Goal: Navigation & Orientation: Find specific page/section

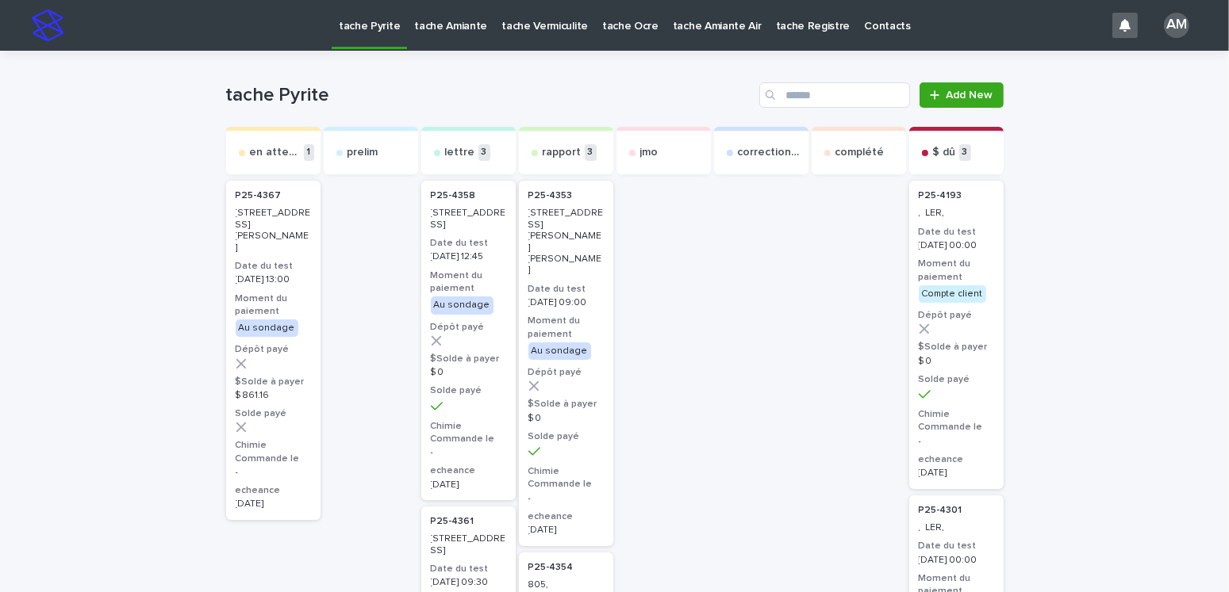
click at [466, 30] on p "tache Amiante" at bounding box center [450, 16] width 73 height 33
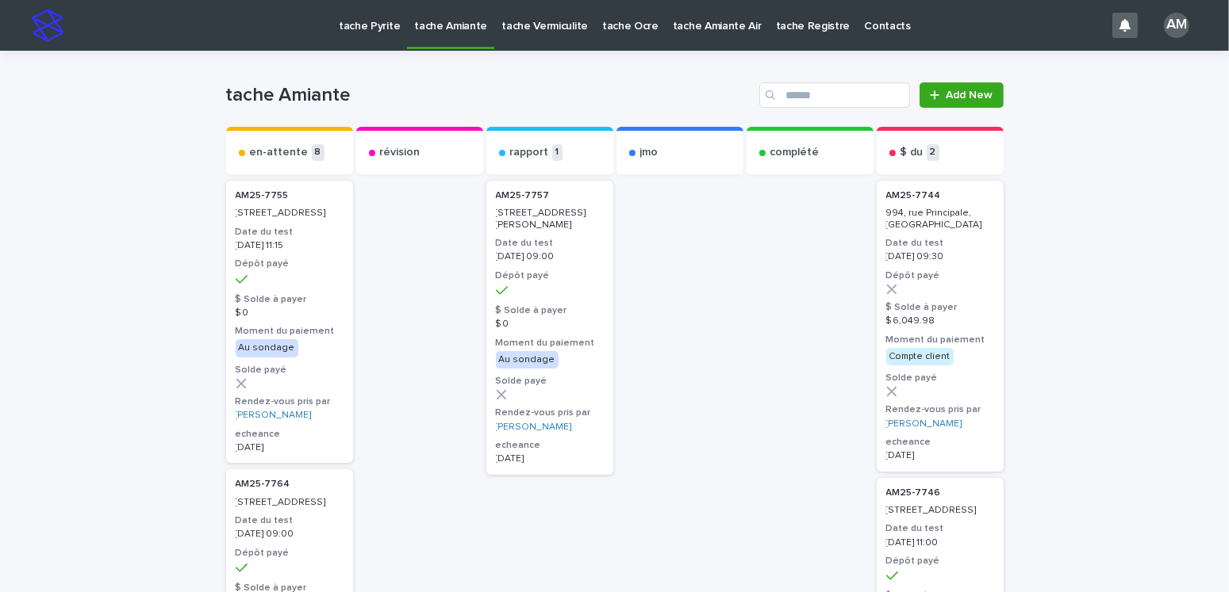
click at [544, 25] on p "tache Vermiculite" at bounding box center [544, 16] width 86 height 33
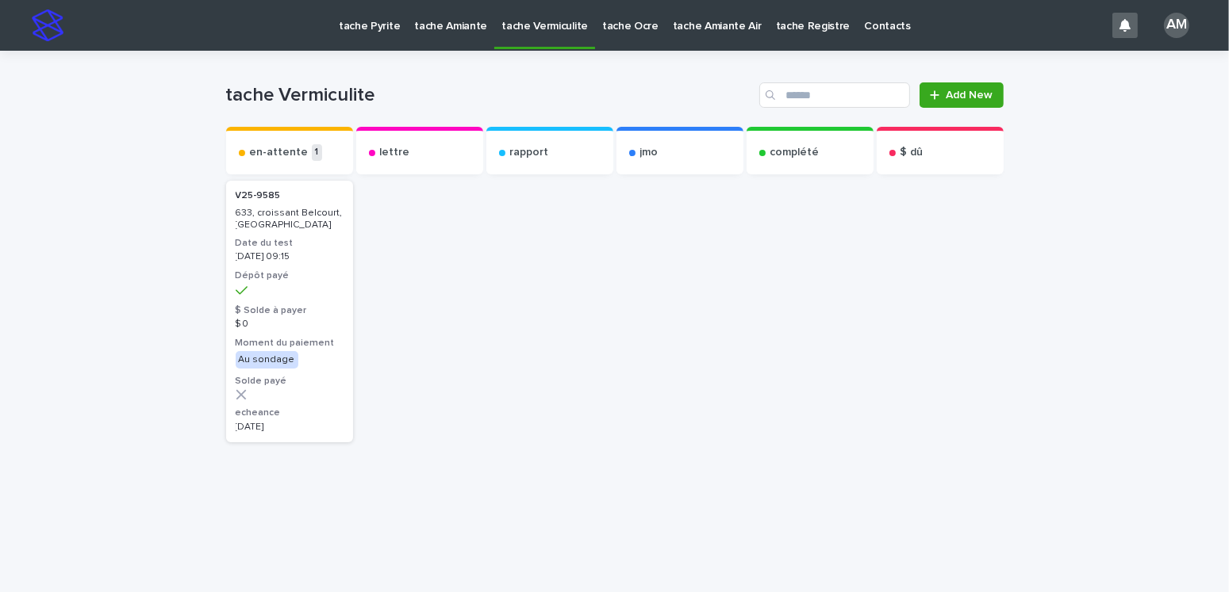
click at [443, 23] on p "tache Amiante" at bounding box center [450, 16] width 73 height 33
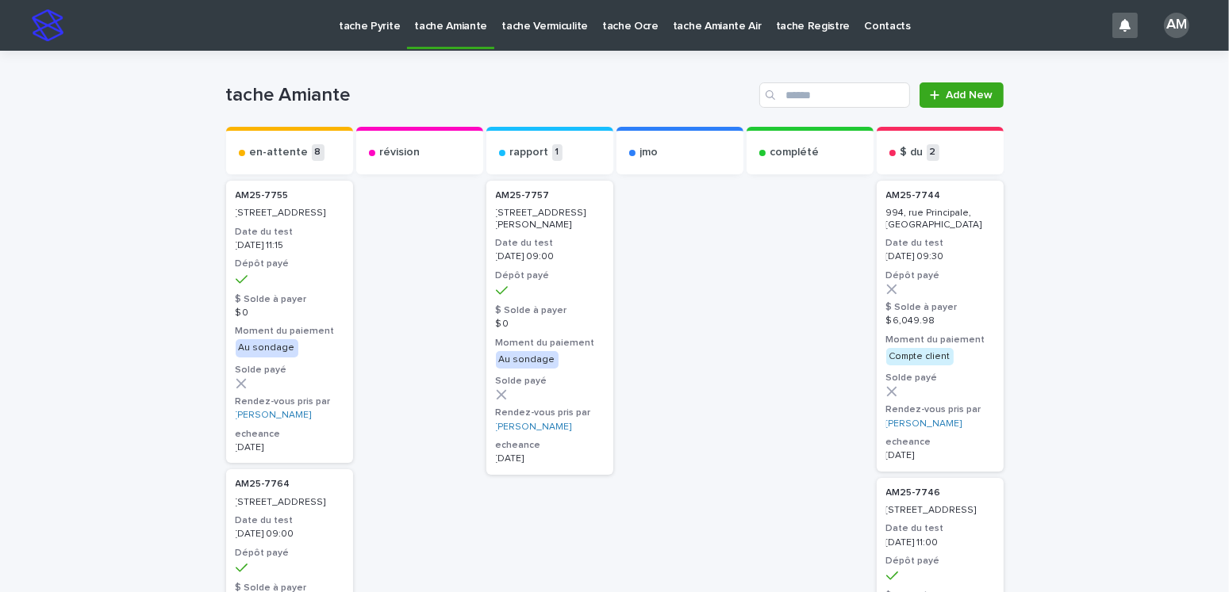
click at [372, 26] on p "tache Pyrite" at bounding box center [369, 16] width 61 height 33
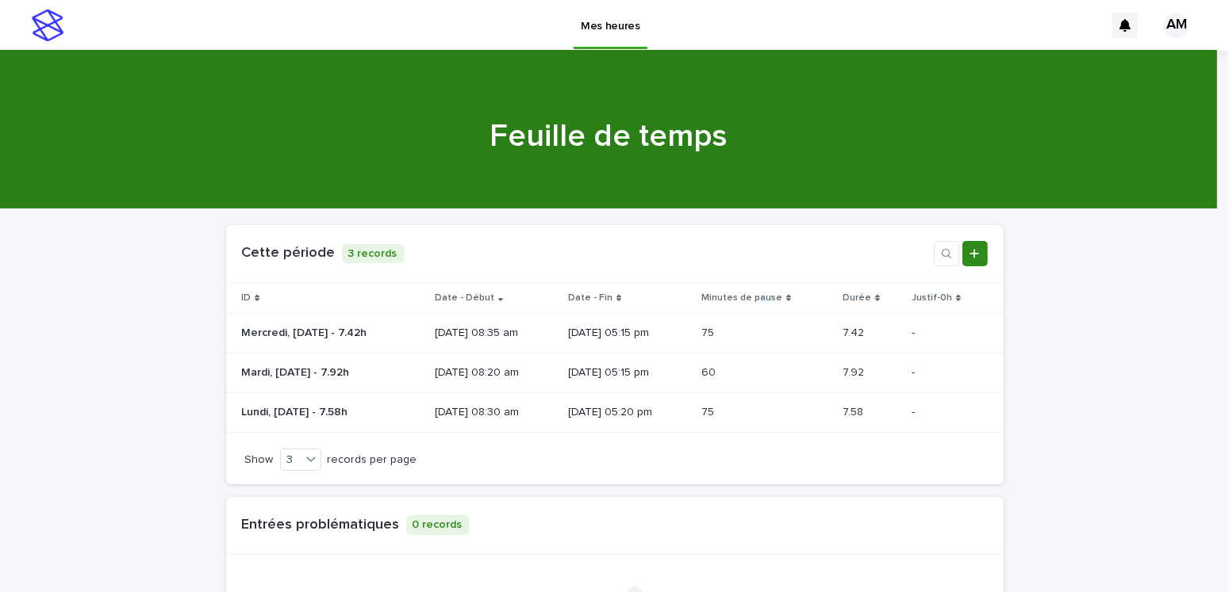
click at [974, 251] on link "Add new record" at bounding box center [974, 253] width 25 height 25
